Goal: Information Seeking & Learning: Understand process/instructions

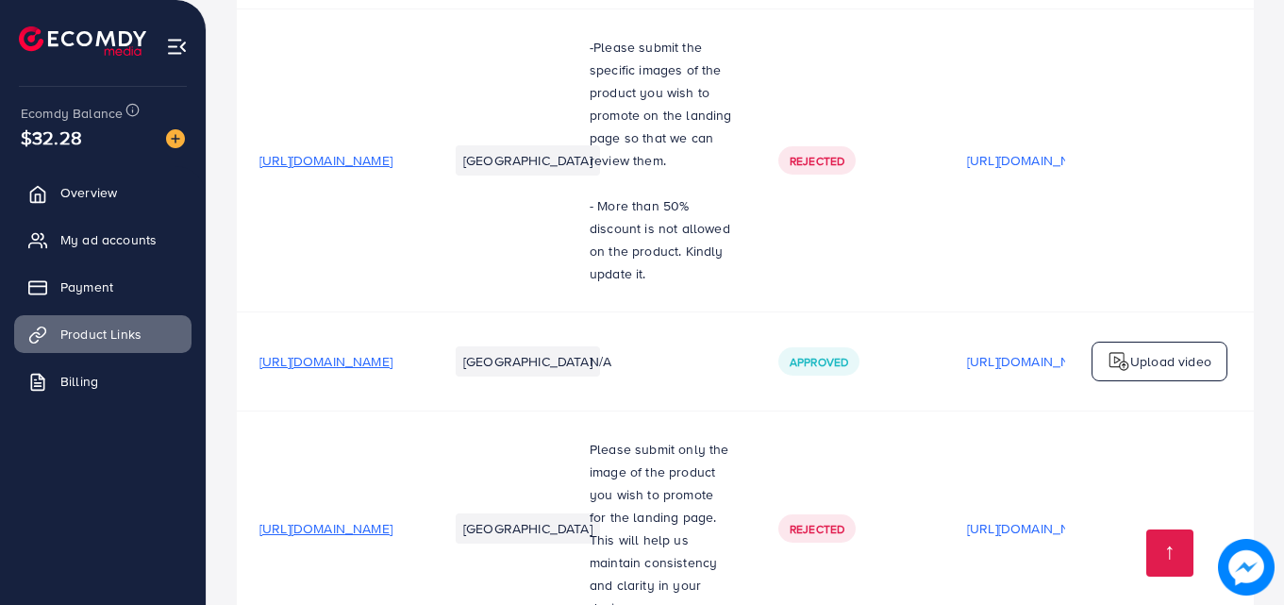
scroll to position [3787, 0]
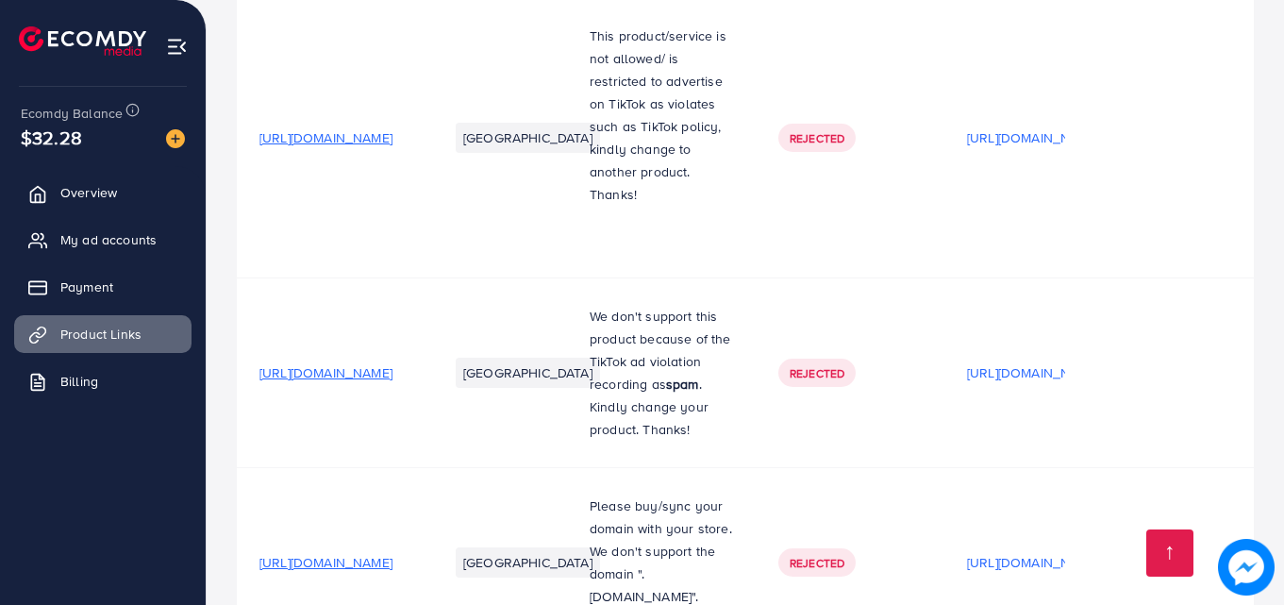
click at [733, 410] on p "We don't support this product because of the TikTok ad violation recording as s…" at bounding box center [661, 373] width 143 height 136
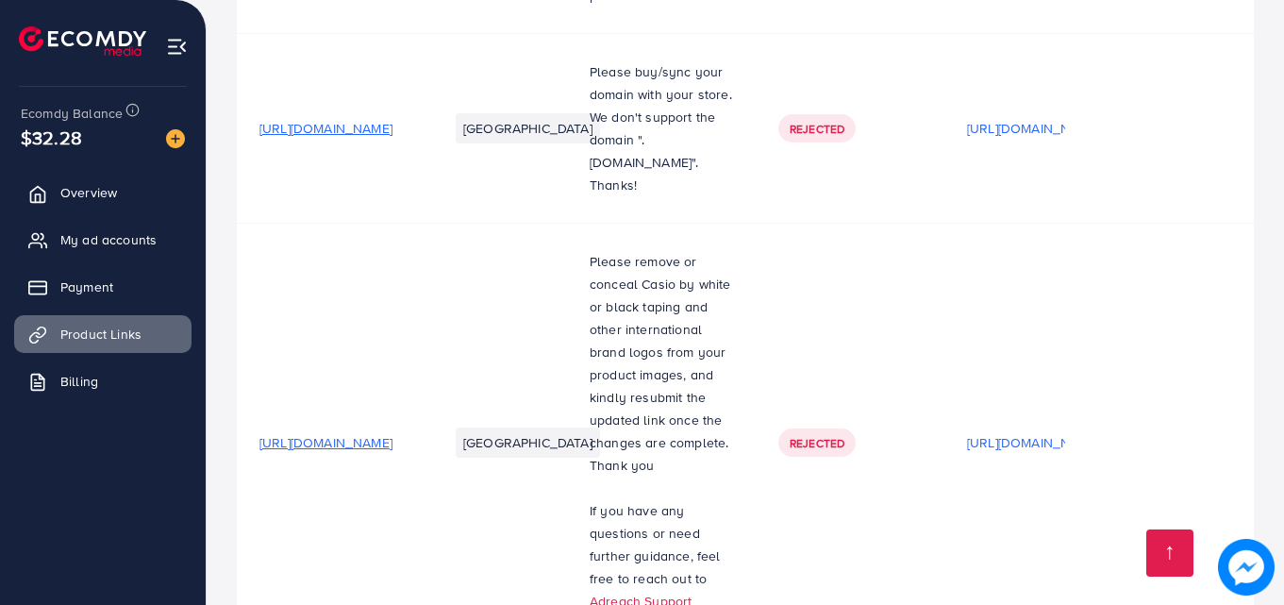
click at [733, 410] on p "Please remove or conceal Casio by white or black taping and other international…" at bounding box center [661, 363] width 143 height 226
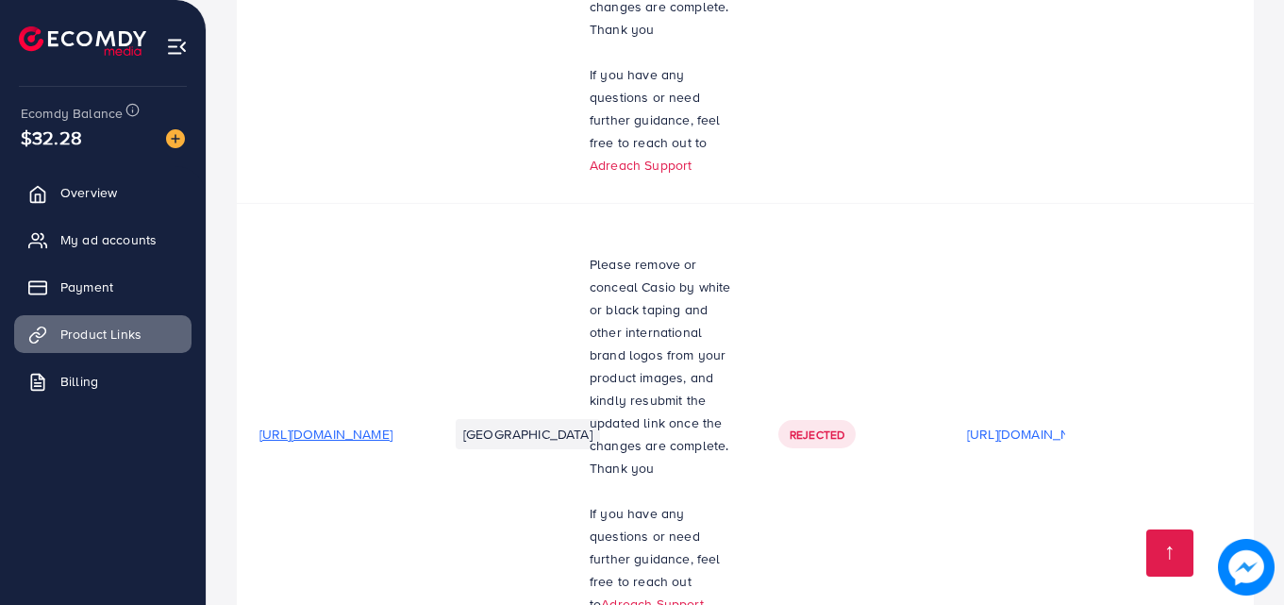
click at [733, 502] on p "If you have any questions or need further guidance, feel free to reach out to A…" at bounding box center [661, 558] width 143 height 113
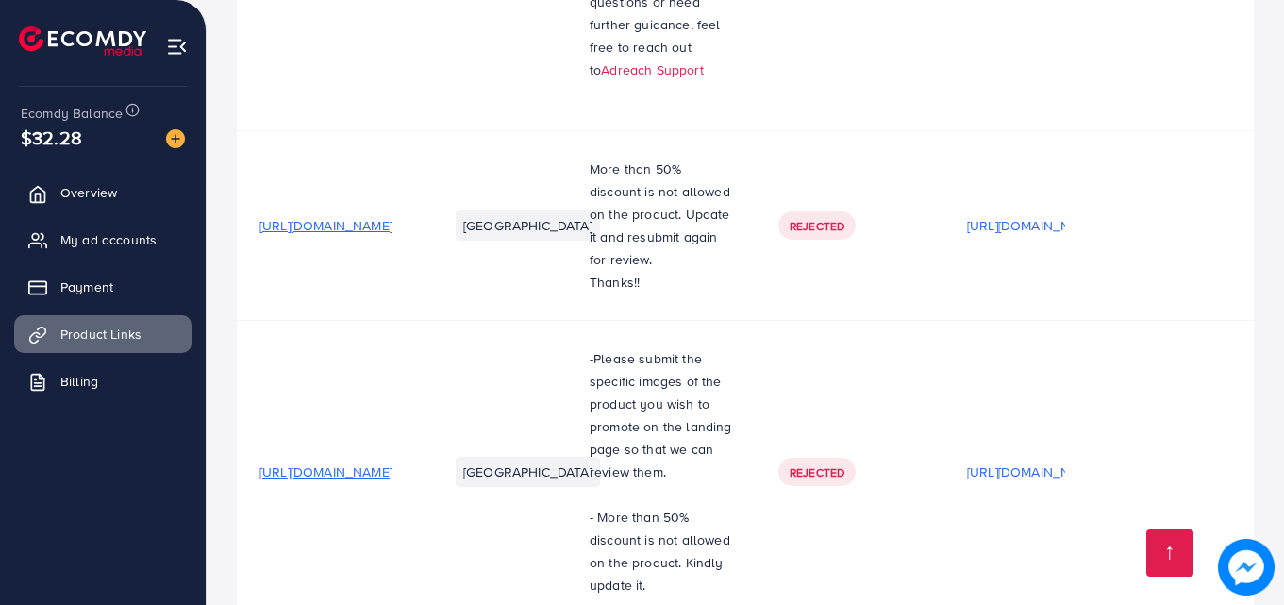
click at [733, 506] on p "- More than 50% discount is not allowed on the product. Kindly update it." at bounding box center [661, 551] width 143 height 91
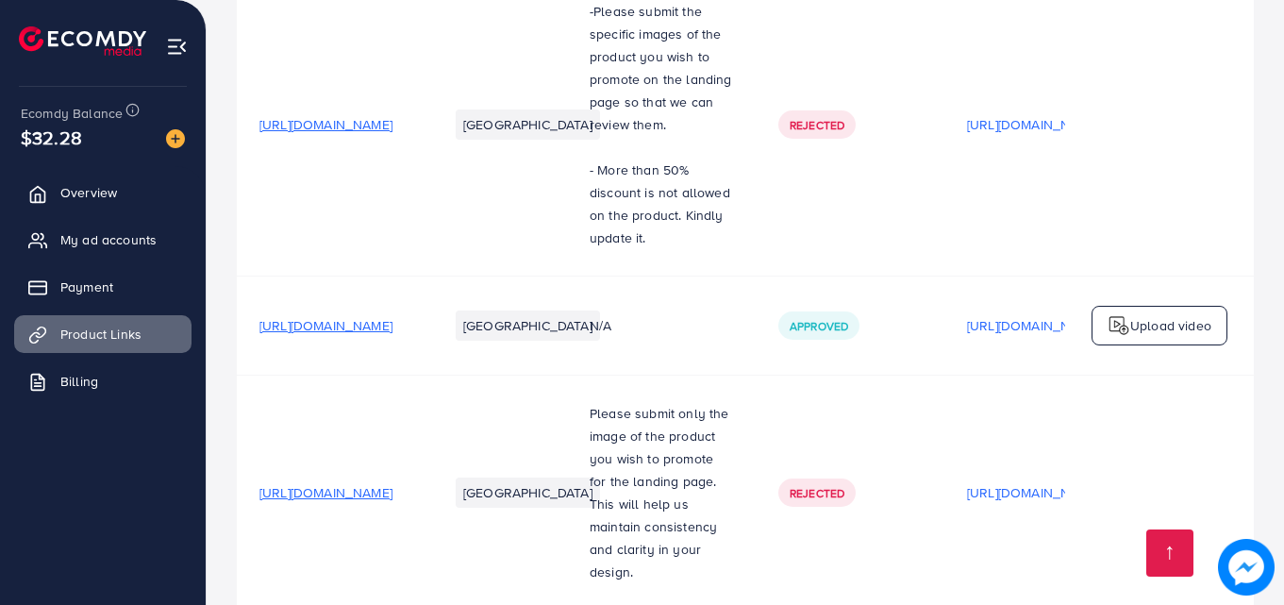
scroll to position [3887, 0]
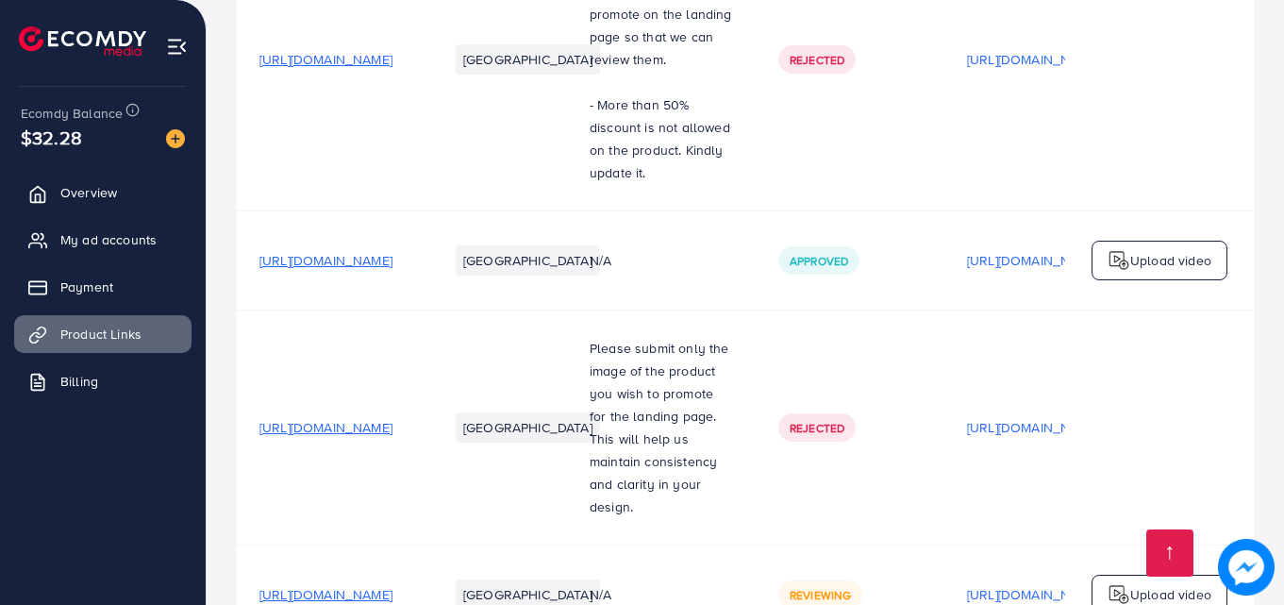
click at [756, 410] on td "Please submit only the image of the product you wish to promote for the landing…" at bounding box center [661, 426] width 189 height 235
drag, startPoint x: 772, startPoint y: 520, endPoint x: 841, endPoint y: 527, distance: 69.3
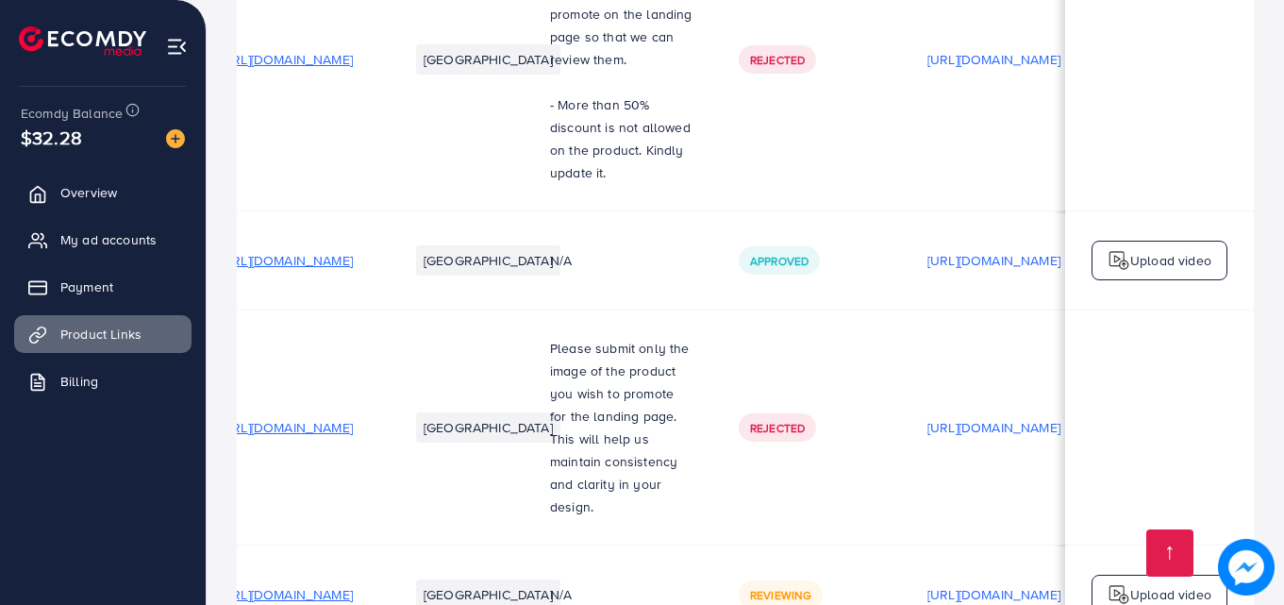
scroll to position [0, 0]
